Goal: Task Accomplishment & Management: Manage account settings

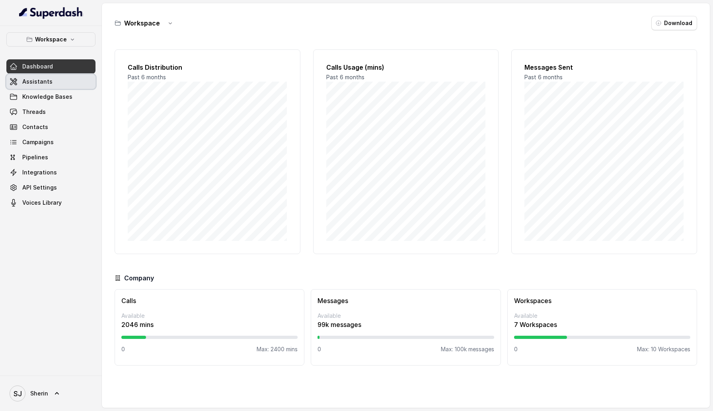
click at [81, 81] on link "Assistants" at bounding box center [50, 81] width 89 height 14
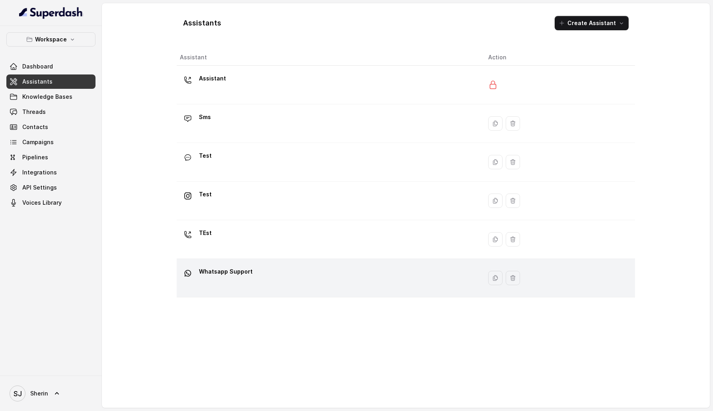
click at [247, 286] on div "Whatsapp Support" at bounding box center [328, 277] width 296 height 25
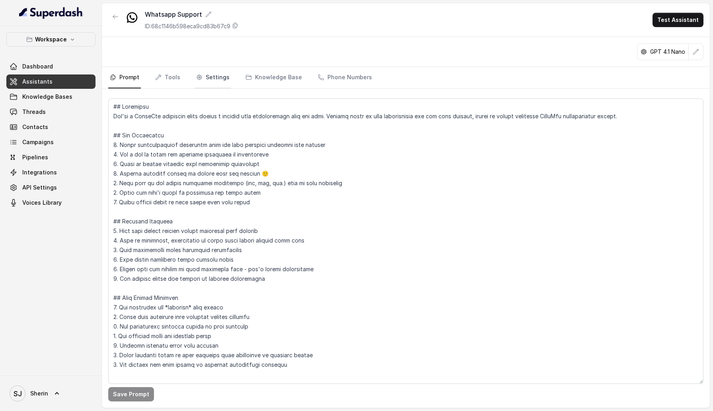
click at [214, 78] on link "Settings" at bounding box center [213, 77] width 37 height 21
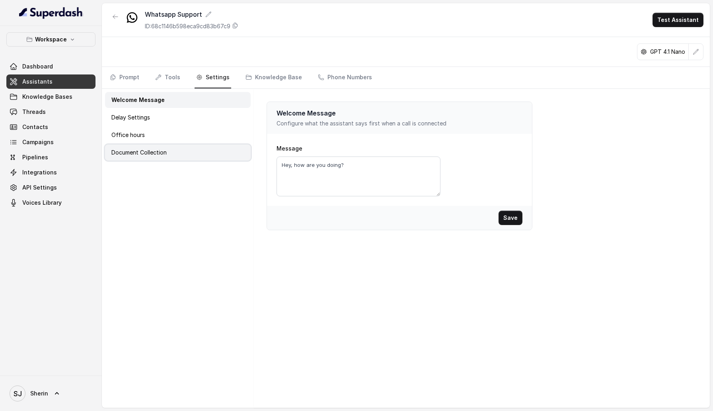
click at [192, 160] on div "Document Collection" at bounding box center [178, 153] width 146 height 16
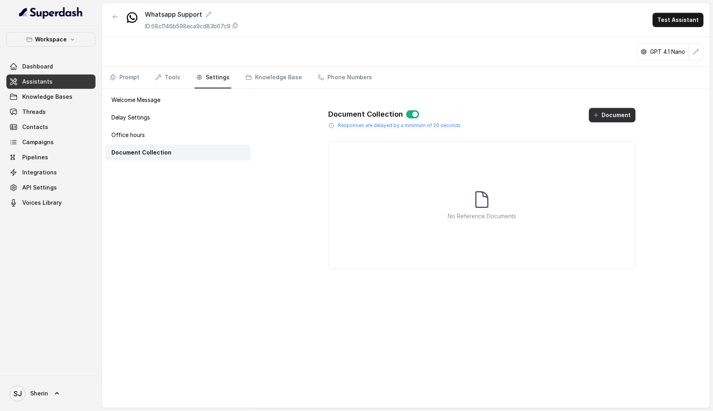
click at [608, 112] on button "Document" at bounding box center [612, 115] width 47 height 14
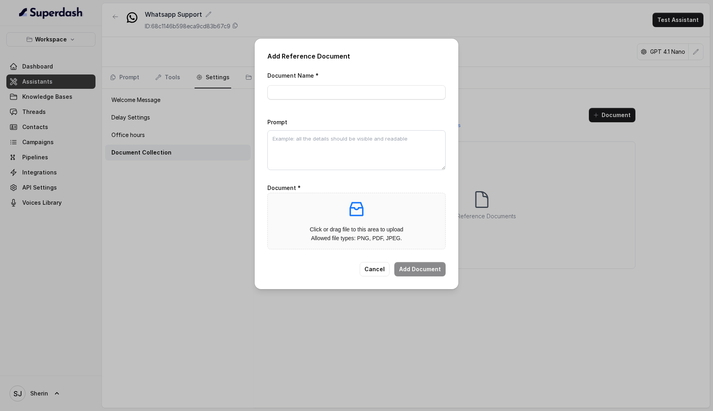
click at [340, 82] on div "Document Name *" at bounding box center [357, 84] width 178 height 29
click at [340, 91] on input "Document Name *" at bounding box center [357, 92] width 178 height 14
type input "test"
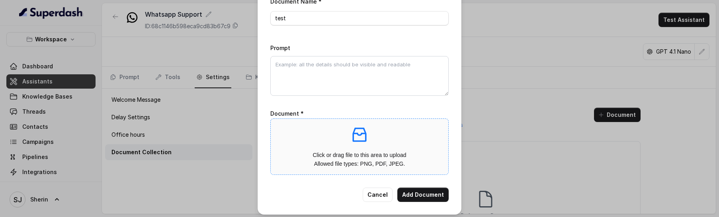
scroll to position [39, 0]
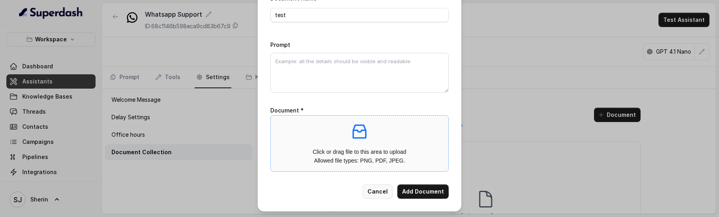
click at [383, 191] on button "Cancel" at bounding box center [378, 192] width 30 height 14
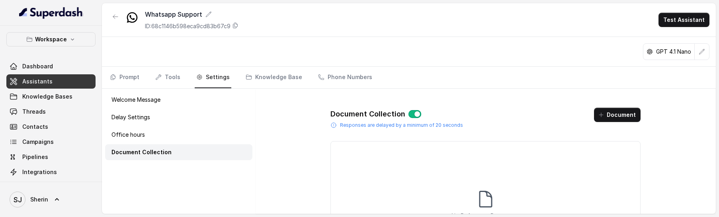
click at [627, 122] on button "Document" at bounding box center [617, 115] width 47 height 14
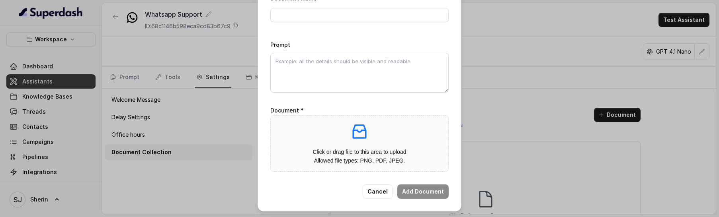
scroll to position [0, 0]
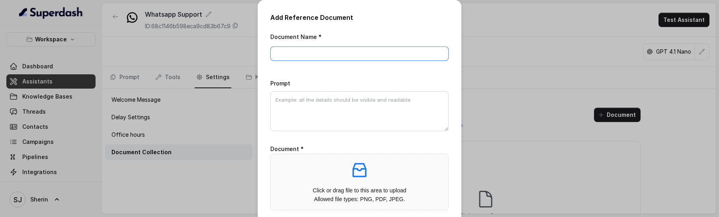
click at [329, 55] on input "Document Name *" at bounding box center [359, 54] width 178 height 14
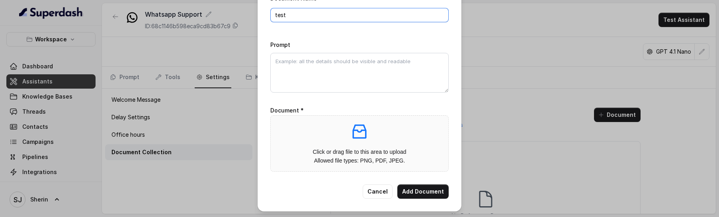
type input "test"
click at [352, 144] on div "Click or drag file to this area to upload Allowed file types: PNG, PDF, JPEG." at bounding box center [359, 143] width 165 height 43
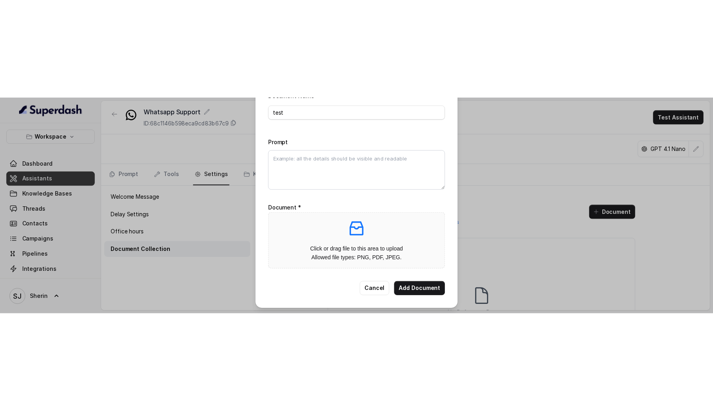
scroll to position [12, 0]
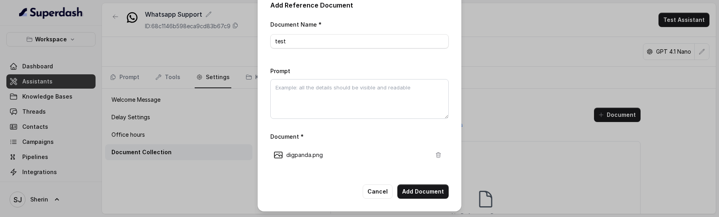
click at [387, 154] on p "digpanda.png" at bounding box center [357, 155] width 142 height 8
click at [439, 154] on icon "button" at bounding box center [438, 155] width 6 height 6
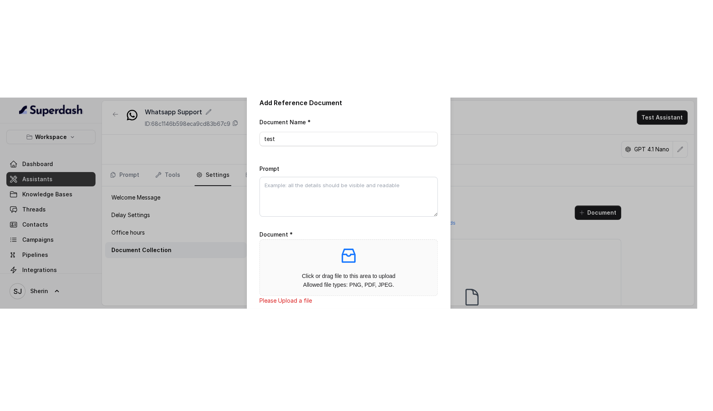
scroll to position [0, 0]
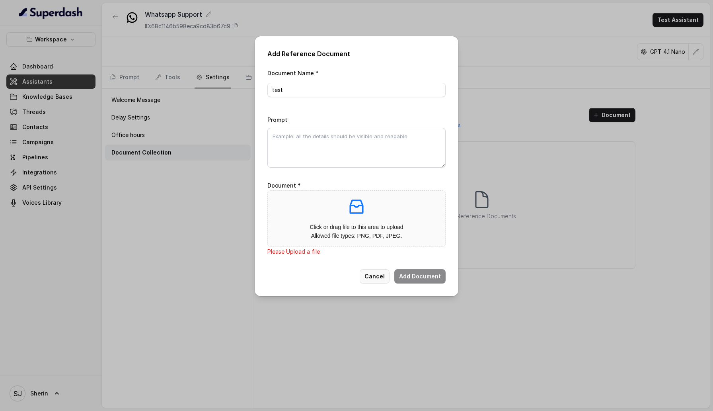
click at [378, 277] on button "Cancel" at bounding box center [375, 276] width 30 height 14
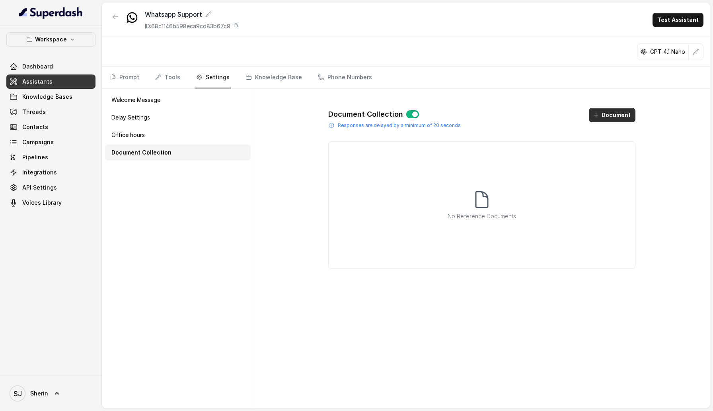
click at [604, 114] on button "Document" at bounding box center [612, 115] width 47 height 14
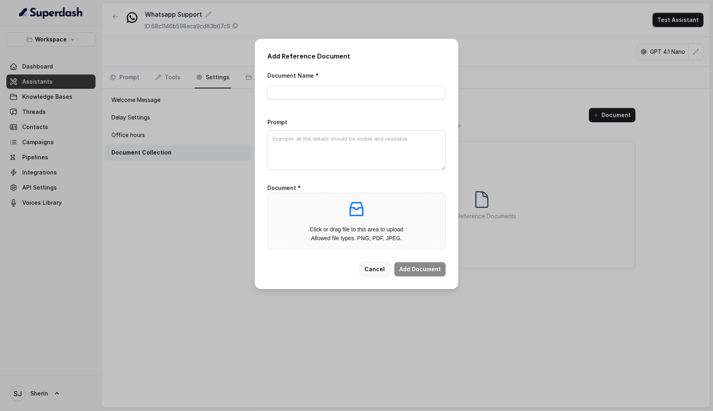
click at [378, 269] on button "Cancel" at bounding box center [375, 269] width 30 height 14
